Goal: Check status

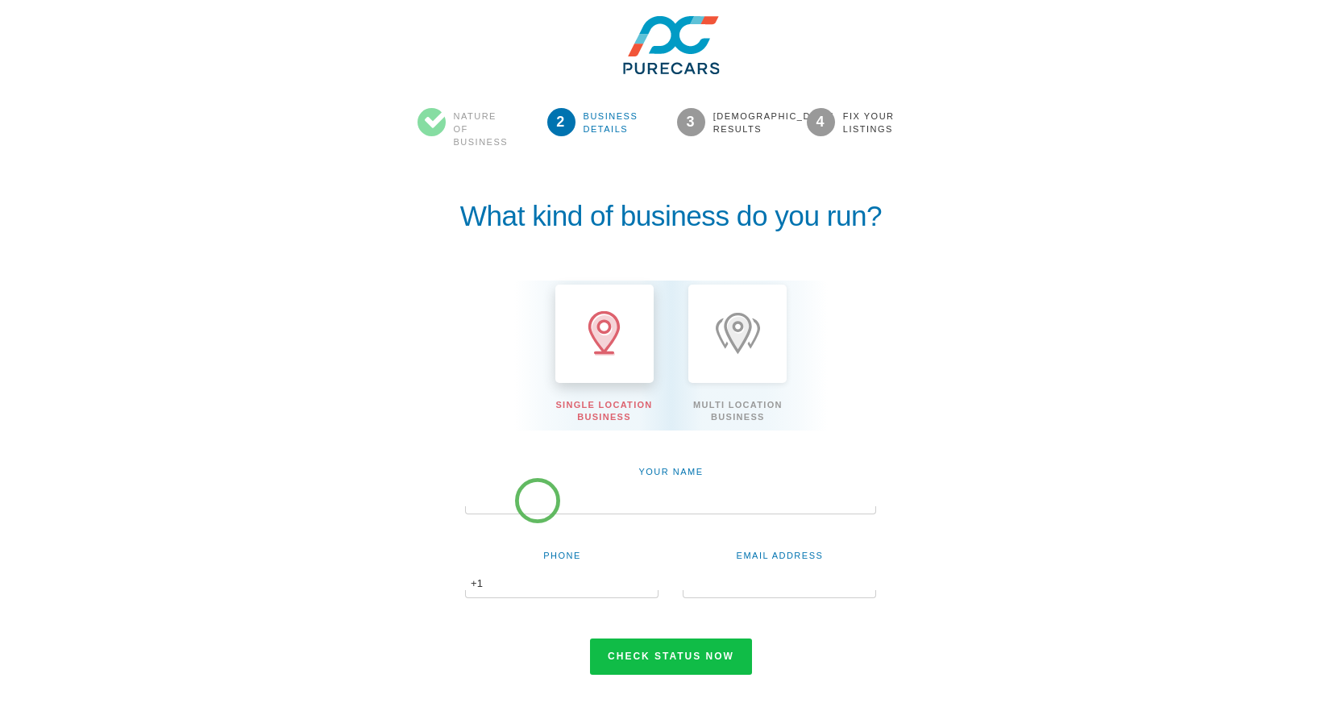
click at [538, 501] on input "text" at bounding box center [670, 500] width 411 height 27
type input "[PERSON_NAME]"
click at [544, 575] on input "text" at bounding box center [561, 584] width 193 height 27
drag, startPoint x: 613, startPoint y: 496, endPoint x: 465, endPoint y: 496, distance: 147.5
click at [465, 496] on input "[PERSON_NAME]" at bounding box center [670, 500] width 411 height 27
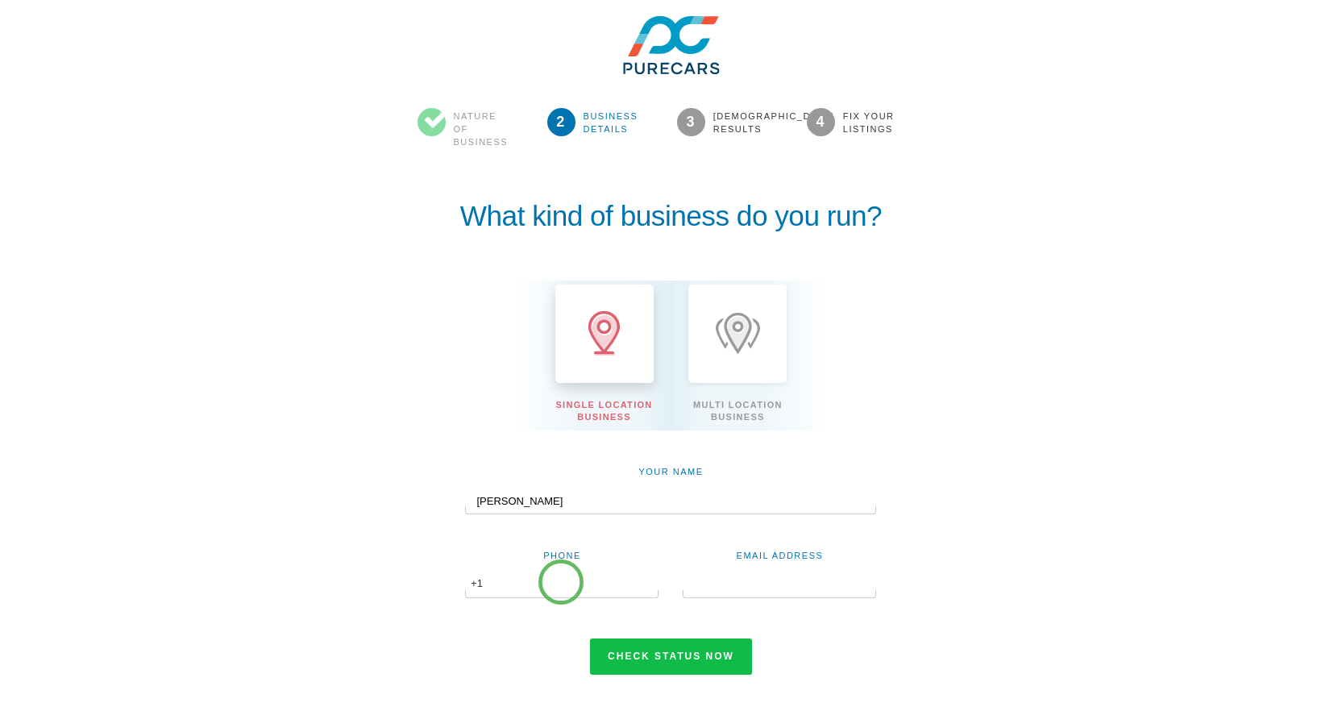
click at [562, 582] on input "text" at bounding box center [561, 584] width 193 height 27
type input "6023001758"
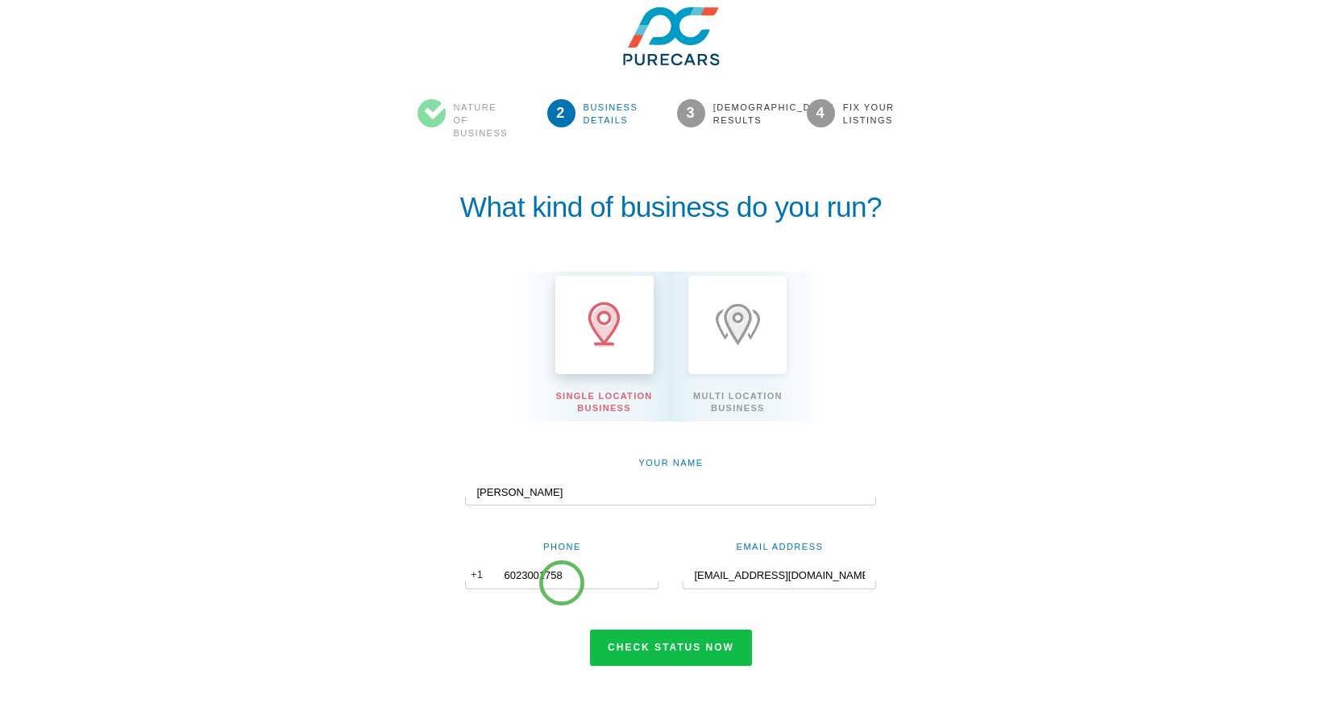
scroll to position [11, 0]
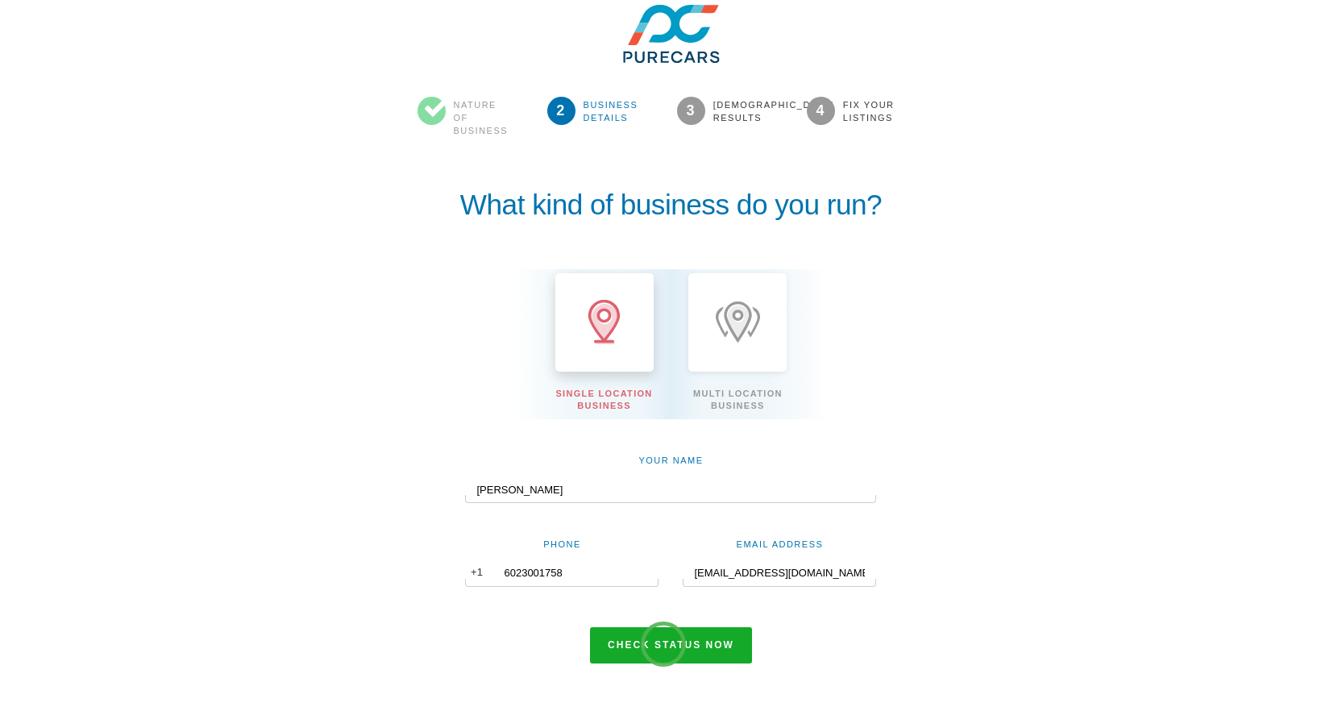
type input "candicel@purecars.com"
click at [680, 651] on button "Check status now" at bounding box center [671, 645] width 162 height 37
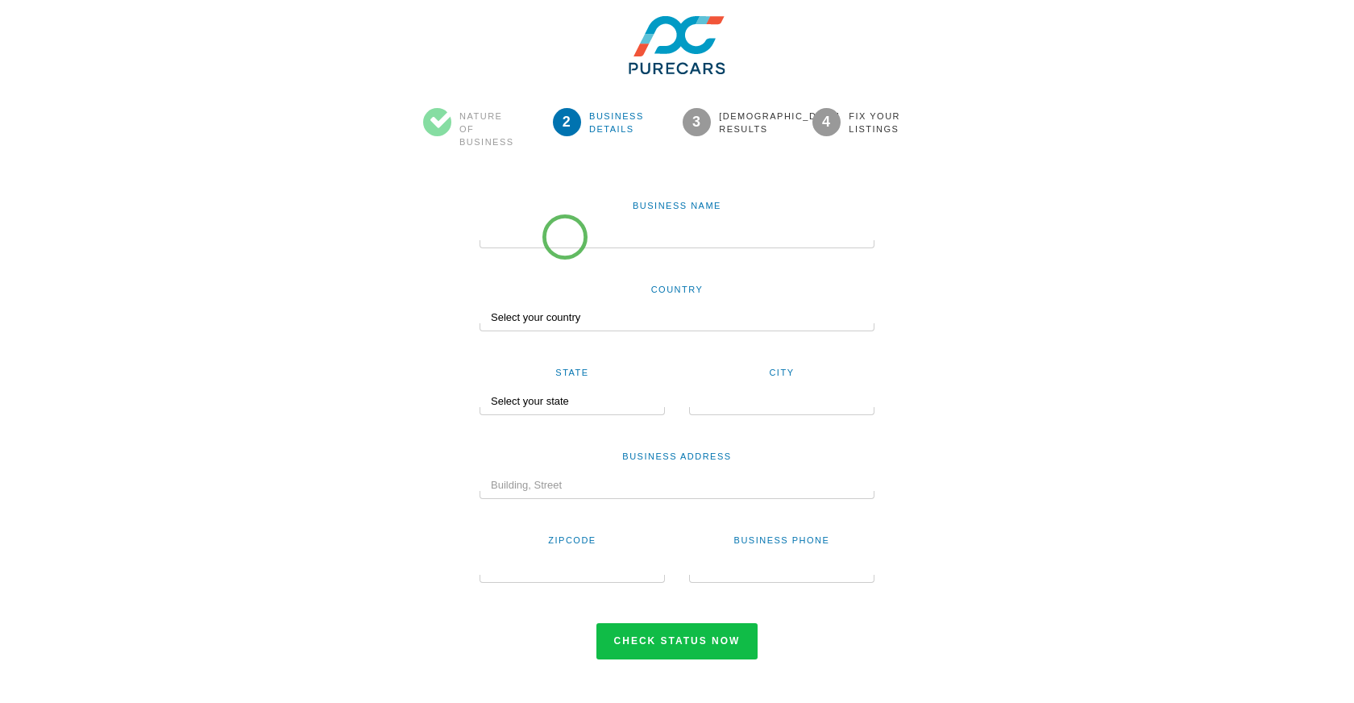
click at [563, 233] on input "text" at bounding box center [677, 234] width 395 height 27
paste input "[STREET_ADDRESS]"
drag, startPoint x: 613, startPoint y: 232, endPoint x: 481, endPoint y: 230, distance: 131.4
click at [482, 229] on input "[STREET_ADDRESS]" at bounding box center [677, 234] width 395 height 27
type input "[STREET_ADDRESS]"
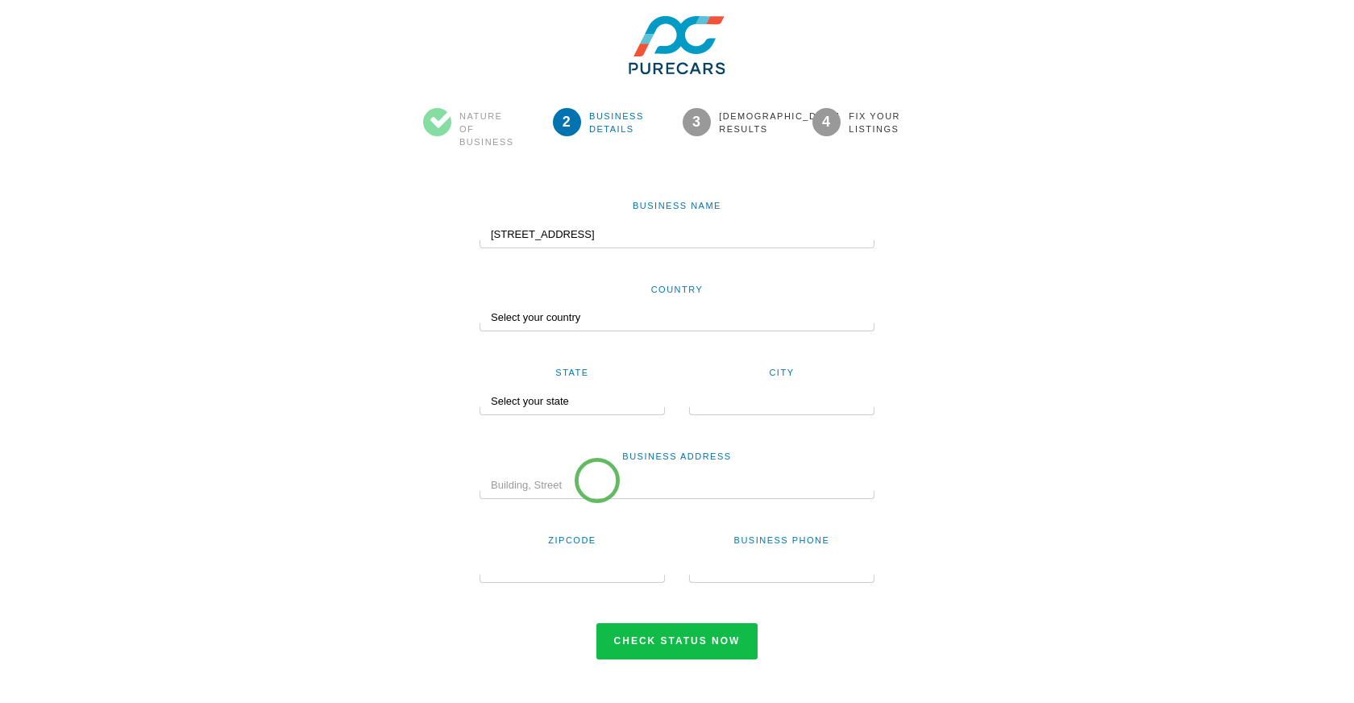
click at [597, 480] on input "text" at bounding box center [677, 484] width 395 height 27
paste input "[STREET_ADDRESS]"
type input "[STREET_ADDRESS]"
drag, startPoint x: 643, startPoint y: 231, endPoint x: 466, endPoint y: 228, distance: 177.3
click at [466, 228] on div "Business Name [STREET_ADDRESS] Country Select your country [GEOGRAPHIC_DATA] [G…" at bounding box center [677, 411] width 629 height 495
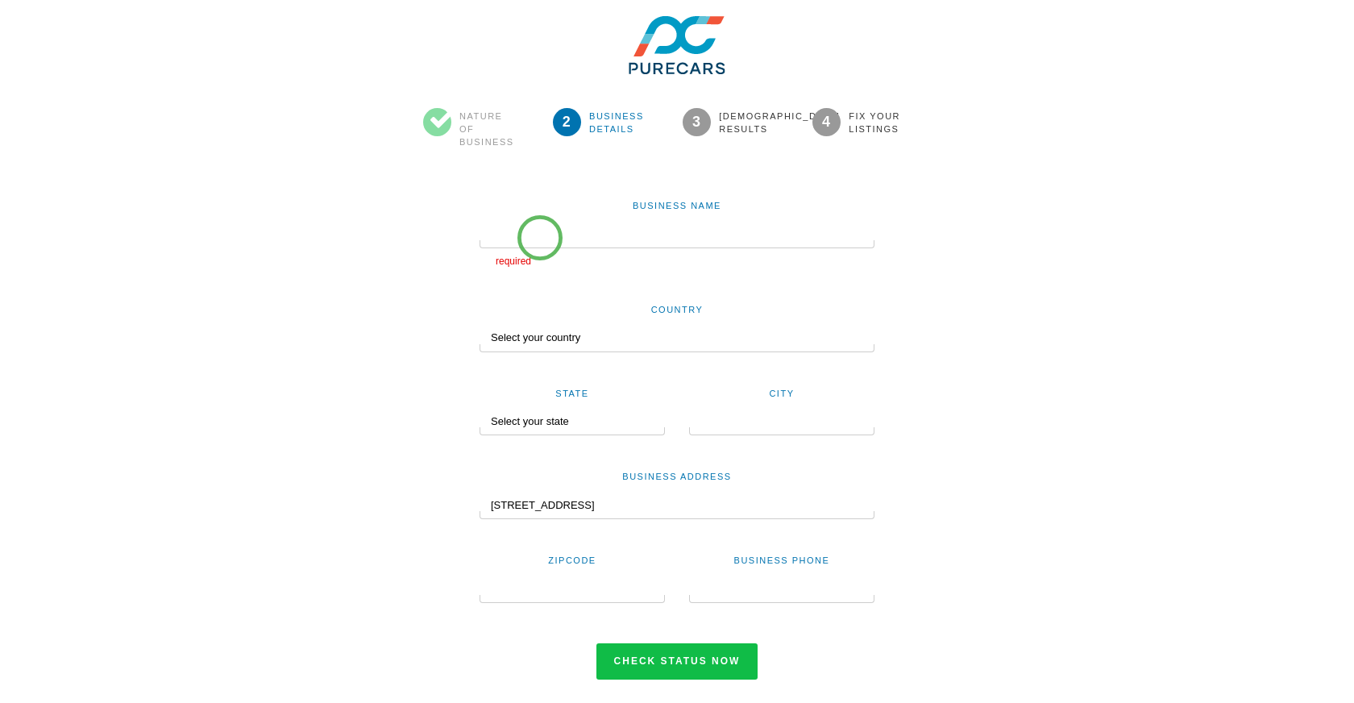
paste input "[PERSON_NAME] Mazda"
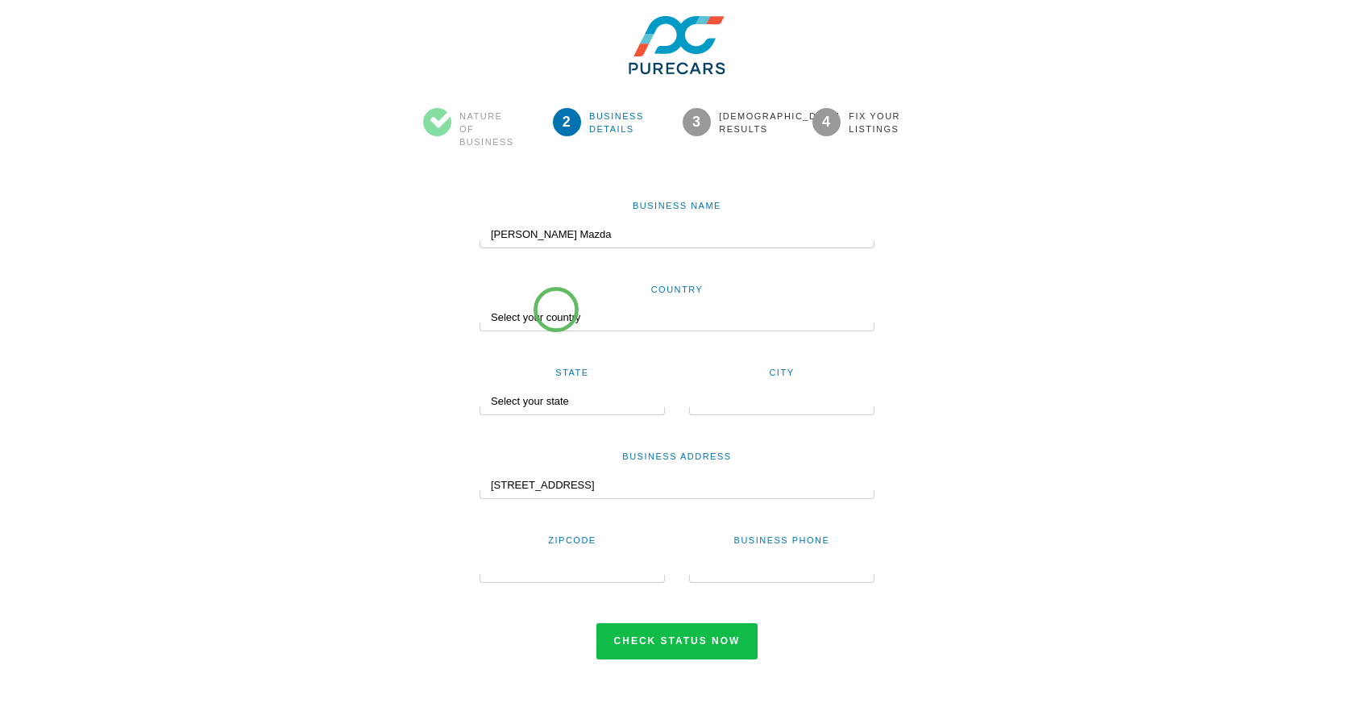
type input "[PERSON_NAME] Mazda"
click at [556, 311] on select "Select your country [GEOGRAPHIC_DATA] [GEOGRAPHIC_DATA] [GEOGRAPHIC_DATA] [GEOG…" at bounding box center [677, 317] width 395 height 27
select select "US"
click at [480, 304] on select "Select your country [GEOGRAPHIC_DATA] [GEOGRAPHIC_DATA] [GEOGRAPHIC_DATA] [GEOG…" at bounding box center [677, 317] width 395 height 27
click at [557, 400] on select "Select your state [US_STATE] [US_STATE] [US_STATE] [US_STATE] [US_STATE] [US_ST…" at bounding box center [567, 401] width 174 height 27
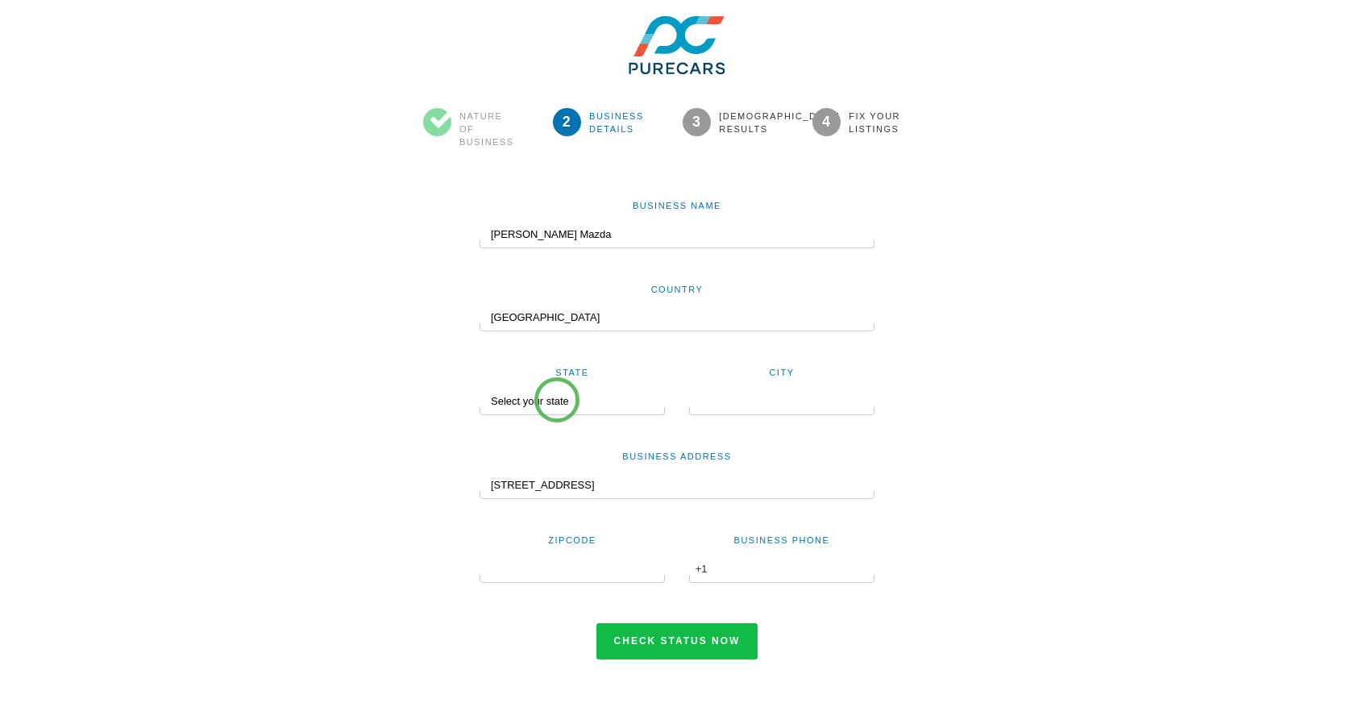
select select "OR"
click at [480, 388] on select "Select your state [US_STATE] [US_STATE] [US_STATE] [US_STATE] [US_STATE] [US_ST…" at bounding box center [567, 401] width 174 height 27
click at [757, 403] on input "text" at bounding box center [781, 401] width 185 height 27
type input "97005"
click at [575, 575] on div at bounding box center [572, 579] width 185 height 8
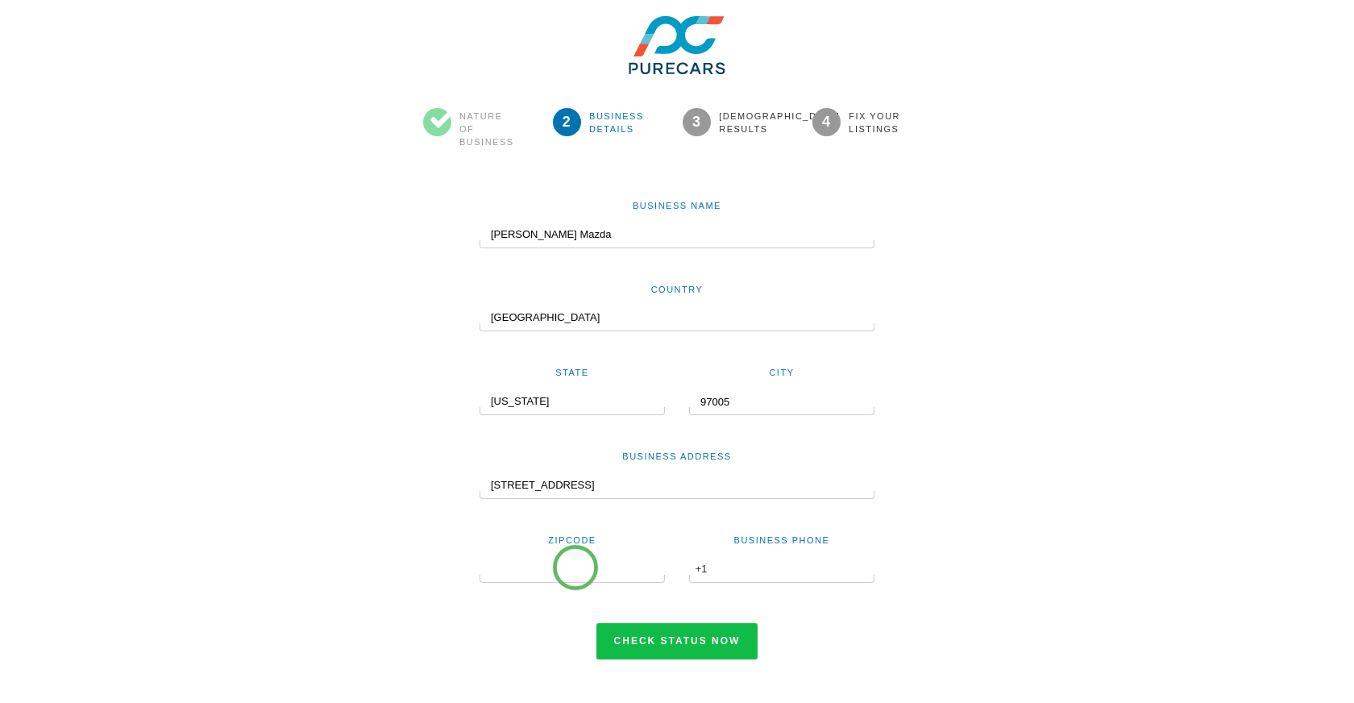
click at [575, 567] on input "text" at bounding box center [572, 568] width 185 height 27
drag, startPoint x: 738, startPoint y: 401, endPoint x: 681, endPoint y: 397, distance: 57.4
click at [681, 397] on div "City 97005" at bounding box center [782, 389] width 210 height 52
click at [595, 566] on input "text" at bounding box center [572, 568] width 185 height 27
paste input "97005"
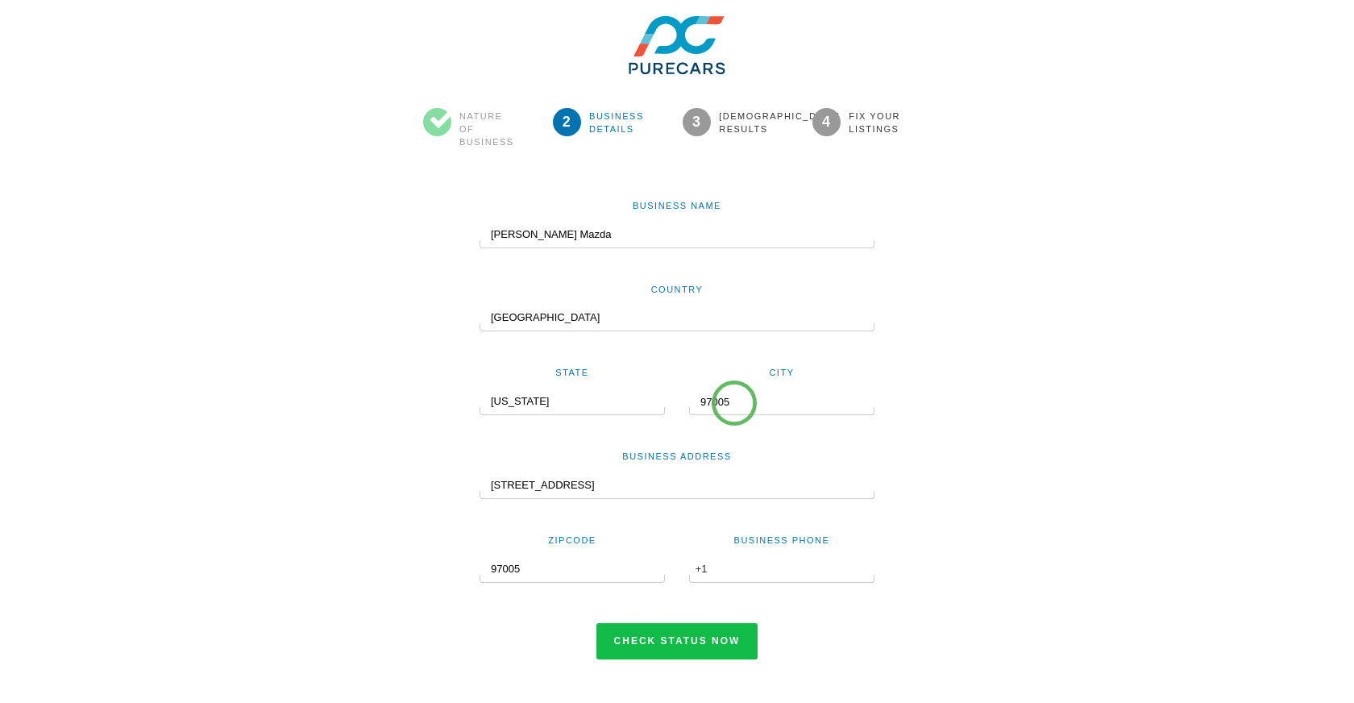
type input "97005"
drag, startPoint x: 734, startPoint y: 400, endPoint x: 684, endPoint y: 397, distance: 50.1
click at [684, 397] on div "City 97005" at bounding box center [782, 389] width 210 height 52
type input "beaverton"
click at [743, 563] on input "text" at bounding box center [781, 568] width 185 height 27
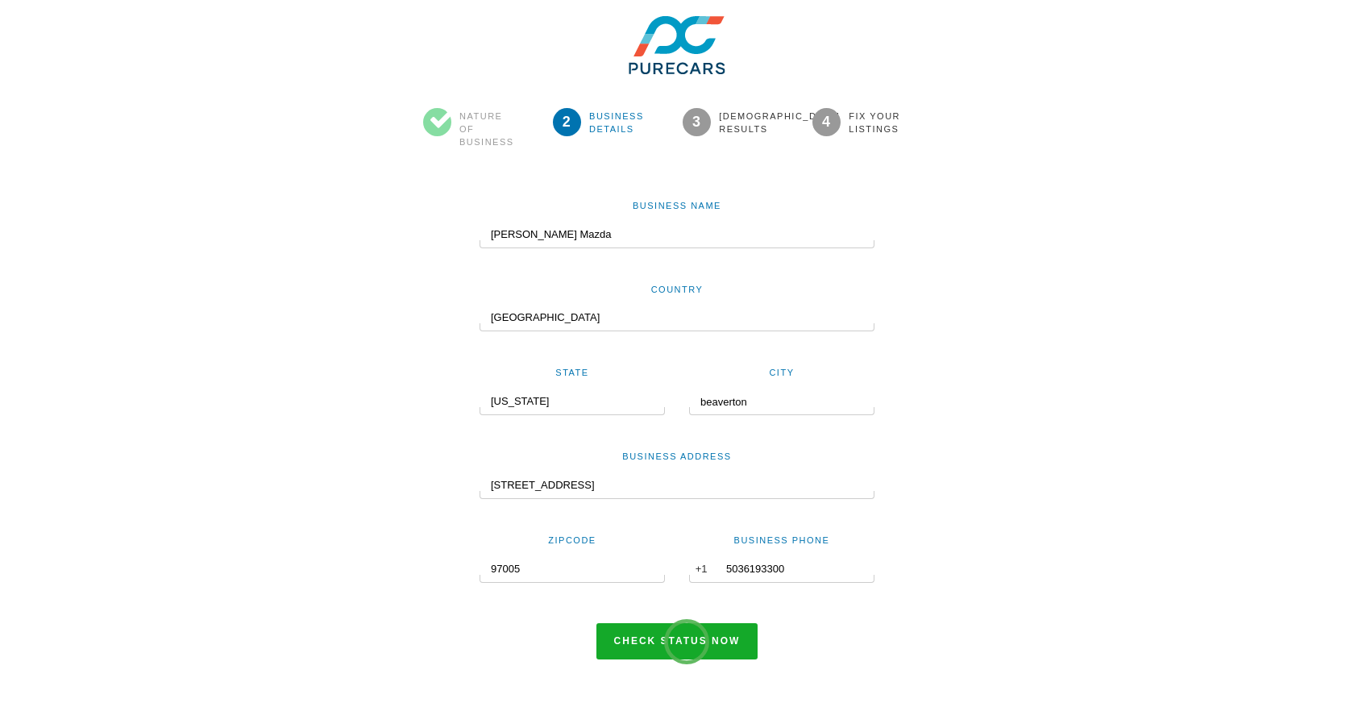
type input "5036193300"
click at [687, 642] on button "Check status now" at bounding box center [677, 641] width 162 height 37
